Goal: Information Seeking & Learning: Learn about a topic

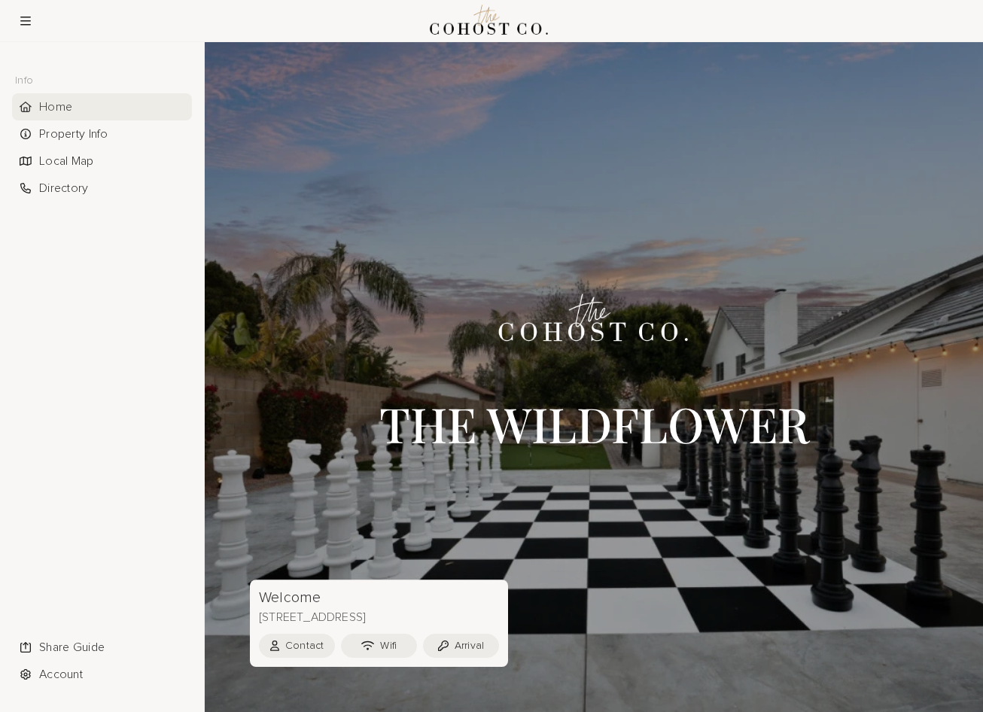
click at [685, 224] on div "THE WILDFLOWER" at bounding box center [594, 349] width 430 height 286
click at [128, 129] on div "Property Info" at bounding box center [102, 133] width 180 height 27
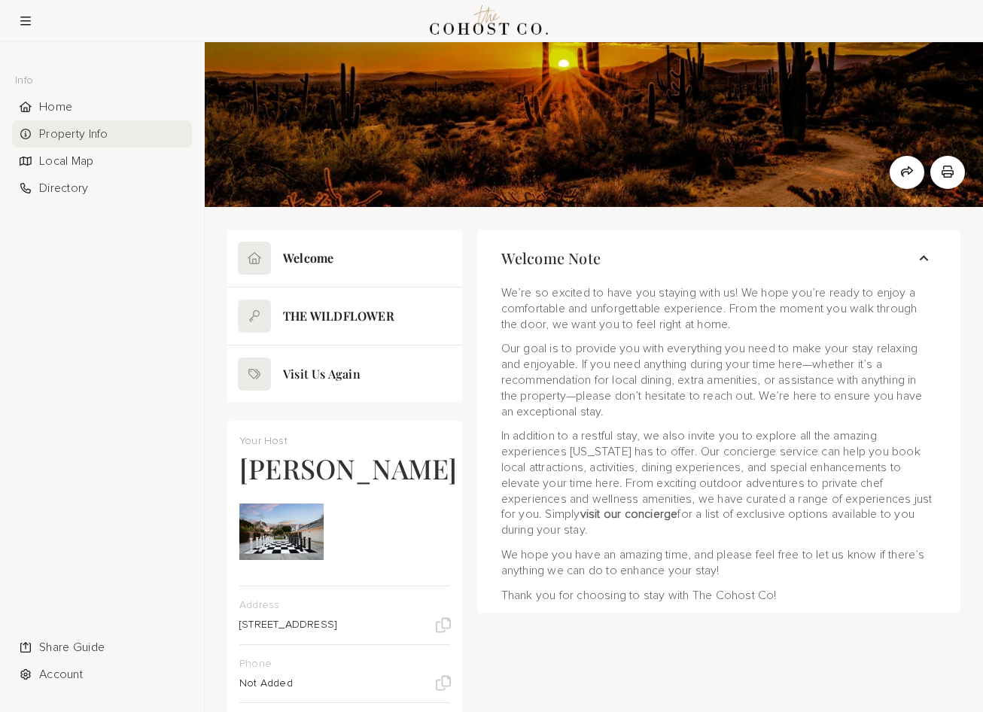
scroll to position [59, 0]
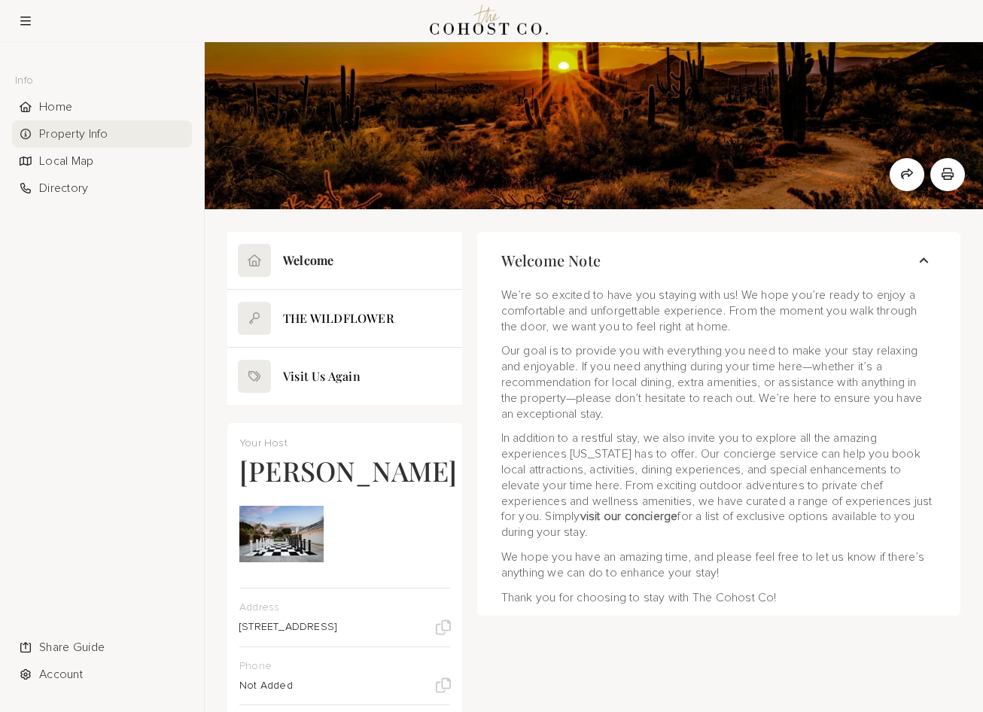
click at [405, 276] on button at bounding box center [344, 260] width 235 height 57
click at [352, 326] on button at bounding box center [344, 318] width 235 height 57
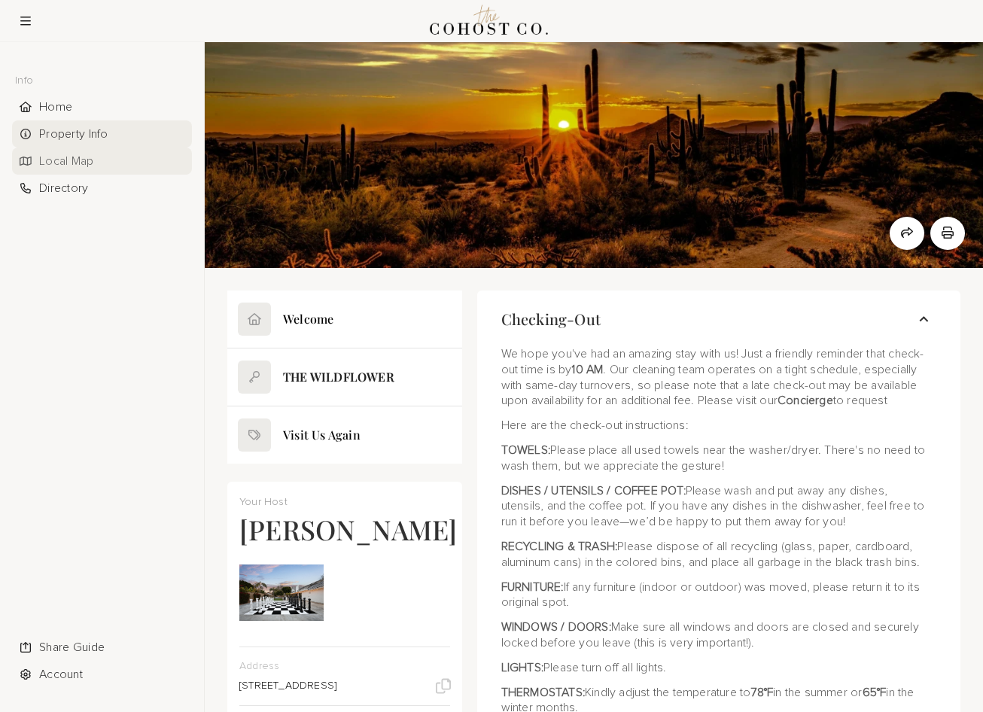
click at [55, 160] on div "Local Map" at bounding box center [102, 161] width 180 height 27
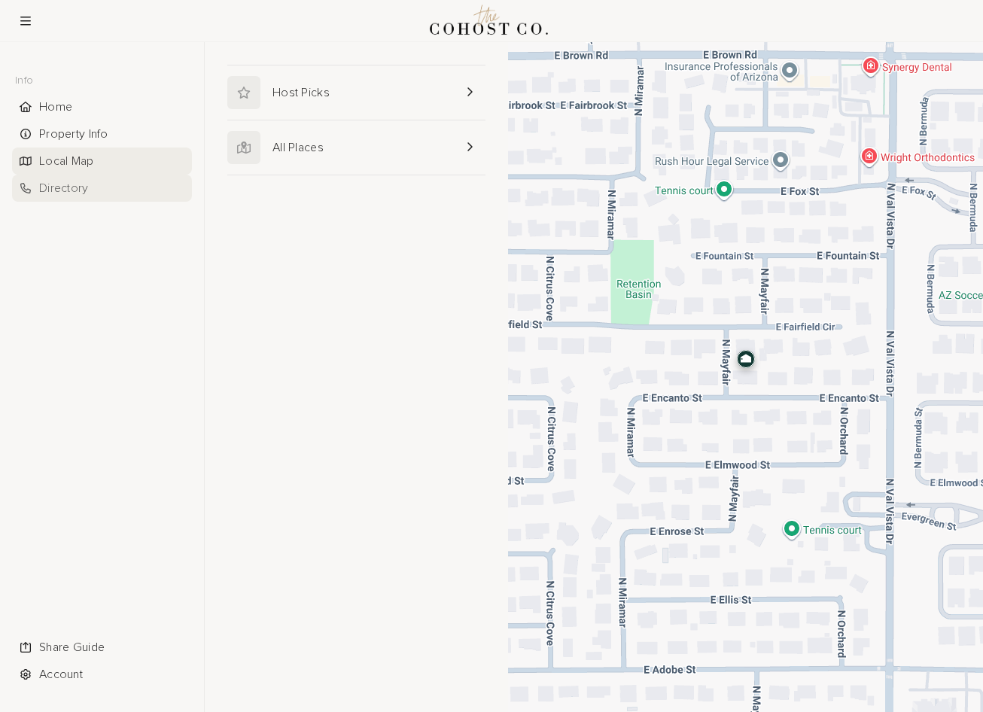
click at [66, 187] on div "Directory" at bounding box center [102, 188] width 180 height 27
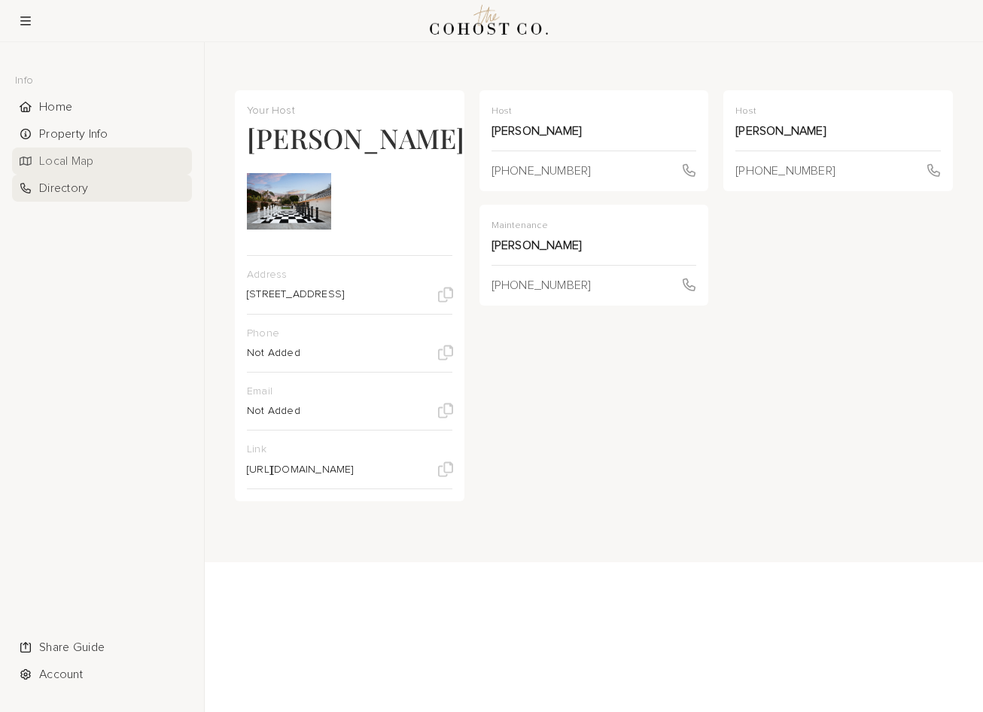
click at [66, 167] on div "Local Map" at bounding box center [102, 161] width 180 height 27
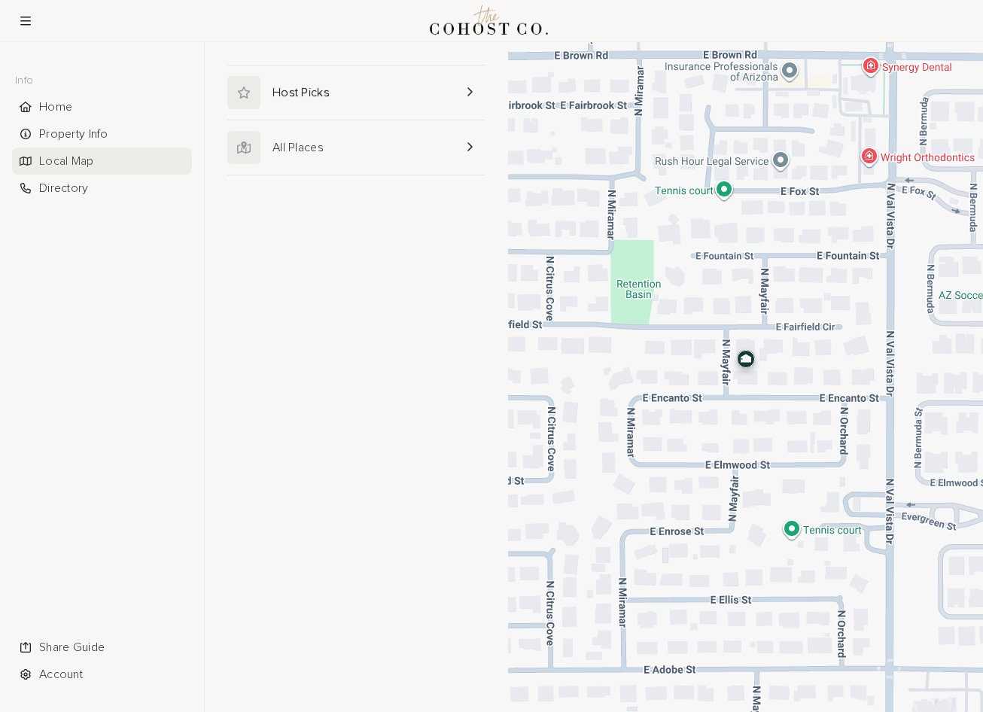
click at [300, 103] on link at bounding box center [356, 92] width 258 height 54
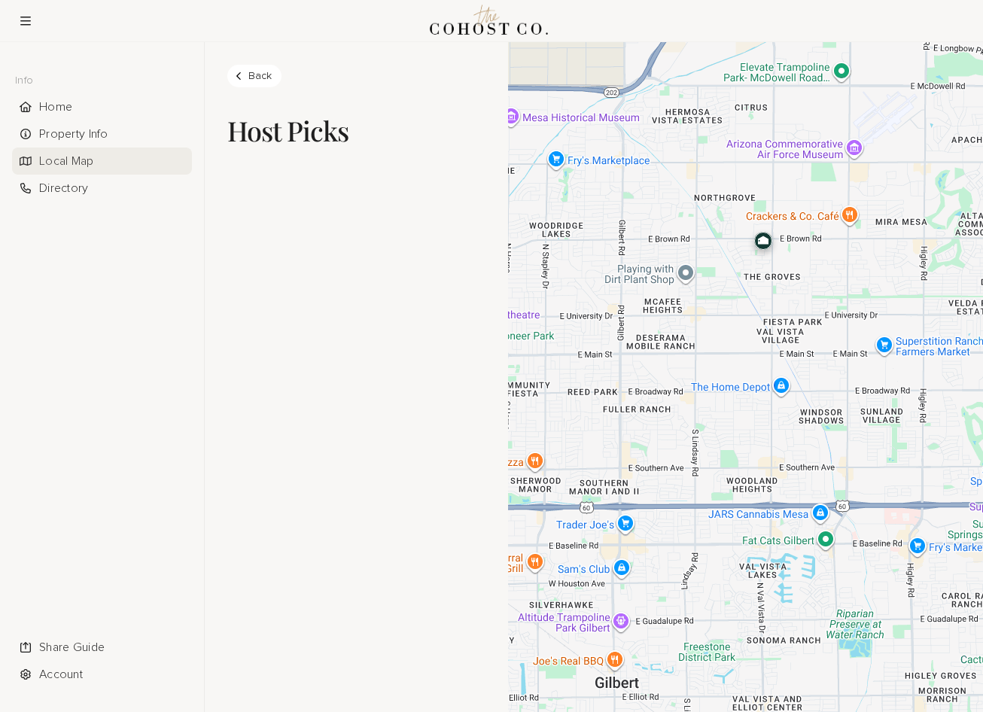
click at [249, 90] on div "Back Host Picks All View map" at bounding box center [356, 296] width 303 height 462
click at [248, 84] on link "Back" at bounding box center [254, 76] width 54 height 23
